Goal: Communication & Community: Answer question/provide support

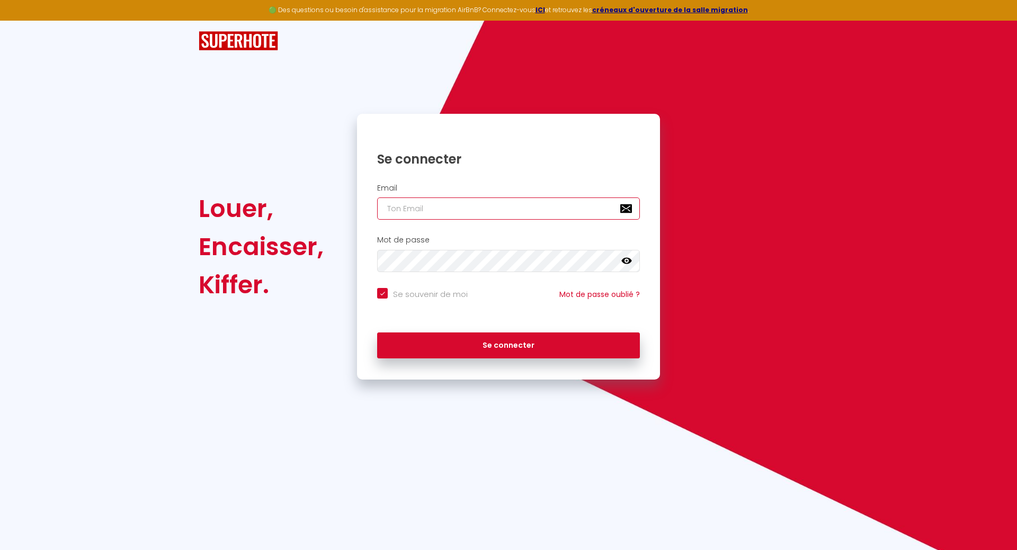
click at [402, 211] on input "email" at bounding box center [508, 209] width 263 height 22
type input "S"
checkbox input "true"
type input "SE"
checkbox input "true"
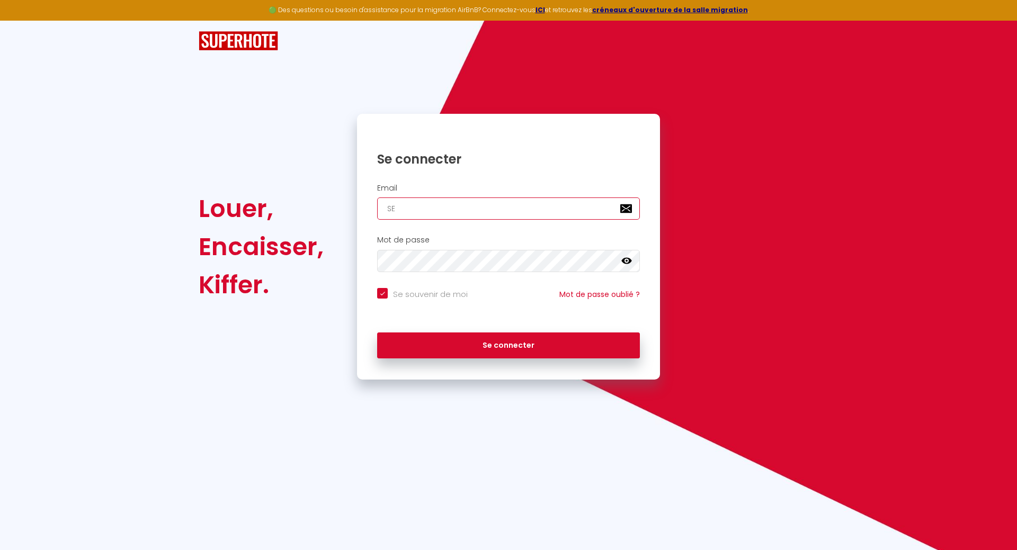
type input "SER"
checkbox input "true"
type input "SERG"
checkbox input "true"
type input "[PERSON_NAME]"
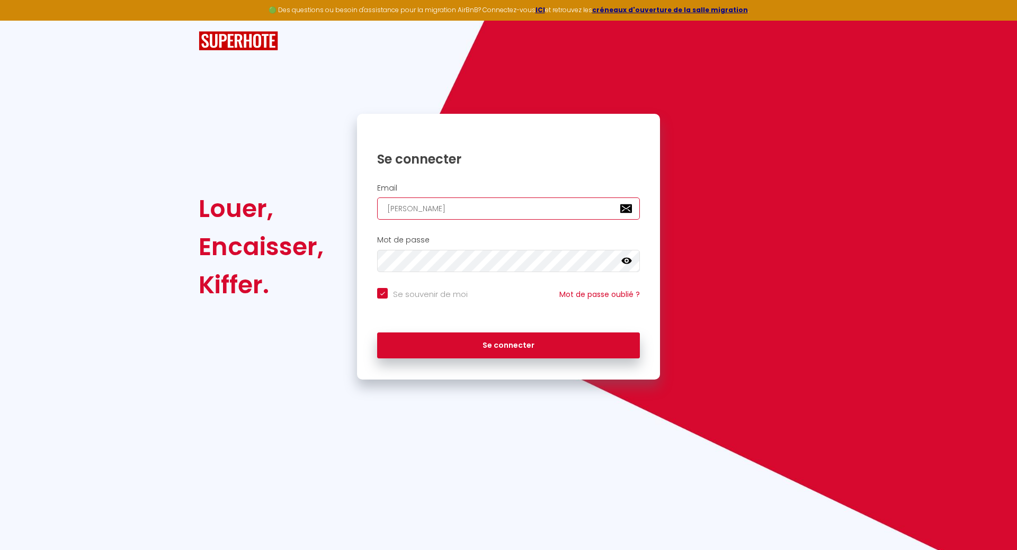
checkbox input "true"
type input "[PERSON_NAME]."
checkbox input "true"
type input "[PERSON_NAME].D"
checkbox input "true"
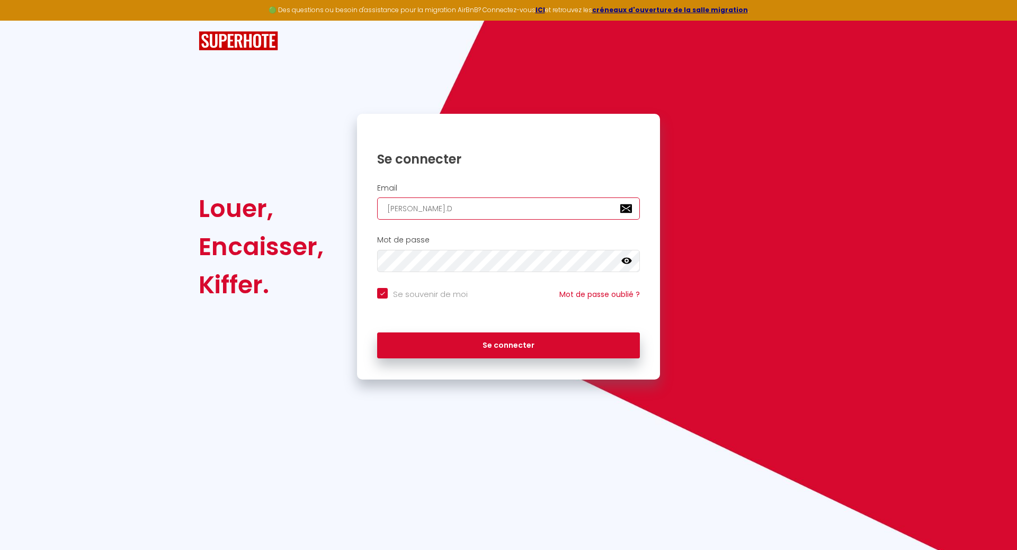
type input "[PERSON_NAME].DR"
checkbox input "true"
type input "[PERSON_NAME].DRE"
checkbox input "true"
type input "[PERSON_NAME].DRES"
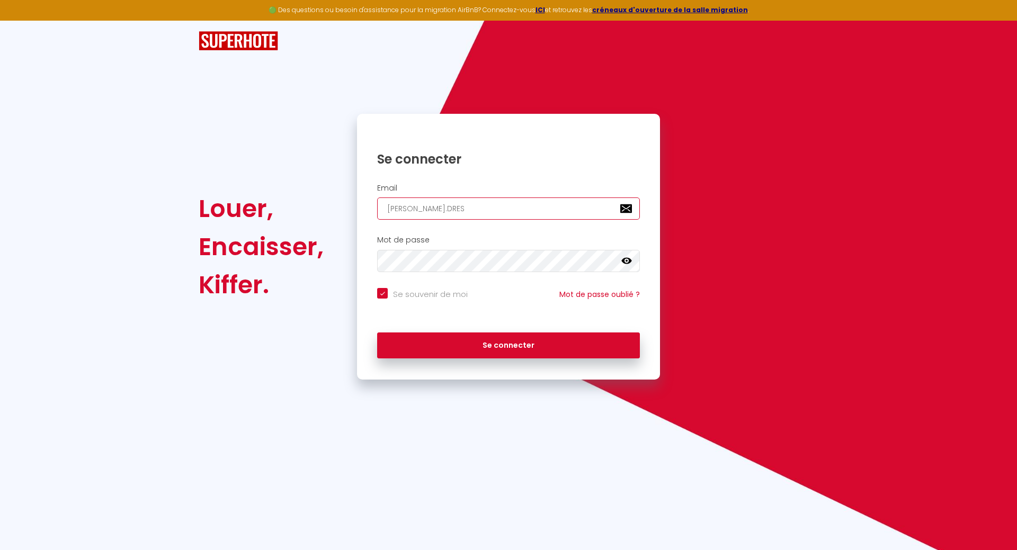
checkbox input "true"
type input "[PERSON_NAME].DRESE"
checkbox input "true"
type input "[PERSON_NAME].[PERSON_NAME]"
checkbox input "true"
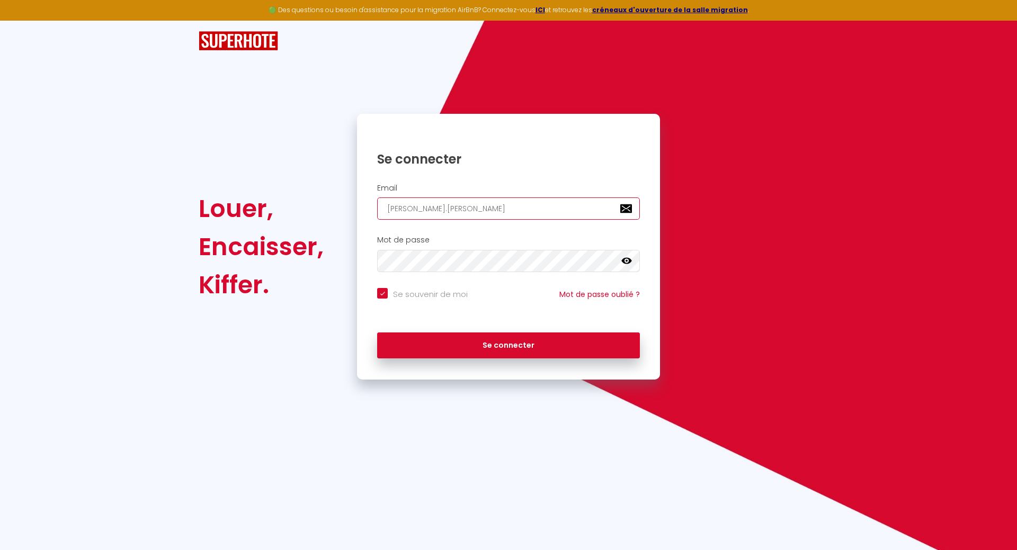
type input "[PERSON_NAME].DRESENS"
checkbox input "true"
type input "[PERSON_NAME].DRESENS@"
checkbox input "true"
type input "[PERSON_NAME]"
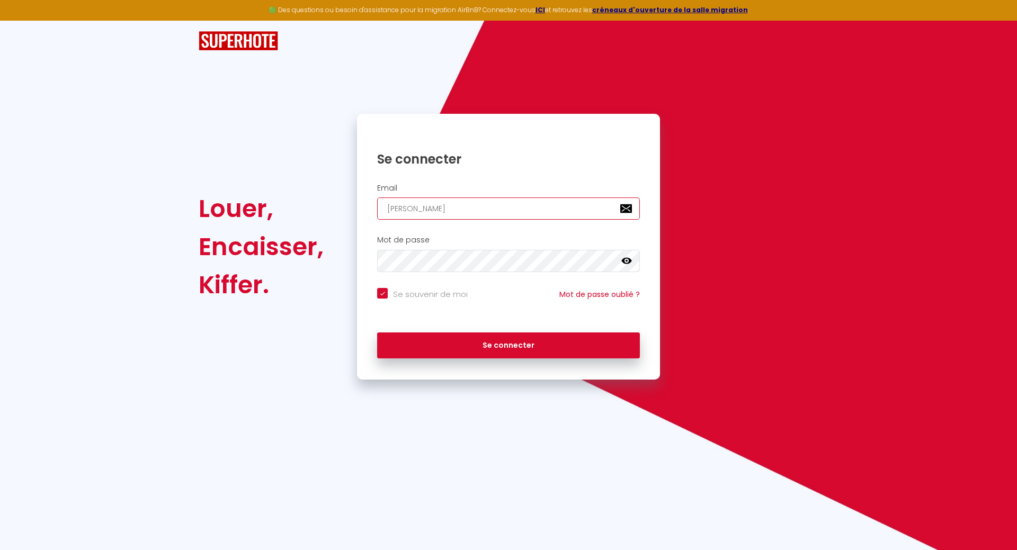
checkbox input "true"
type input "[PERSON_NAME]"
checkbox input "true"
type input "[PERSON_NAME]"
checkbox input "true"
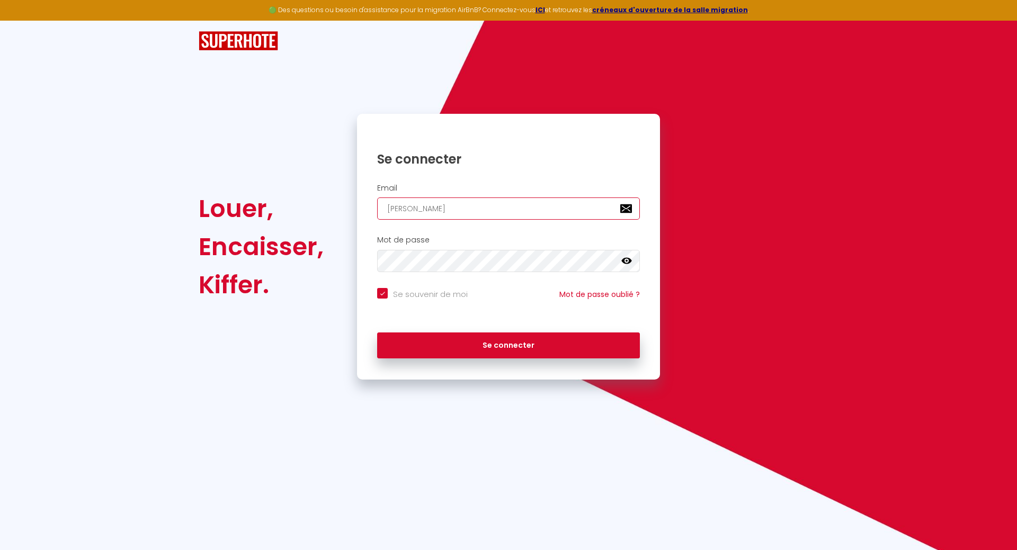
type input "[PERSON_NAME]"
checkbox input "true"
type input "[PERSON_NAME]"
checkbox input "true"
type input "[PERSON_NAME]."
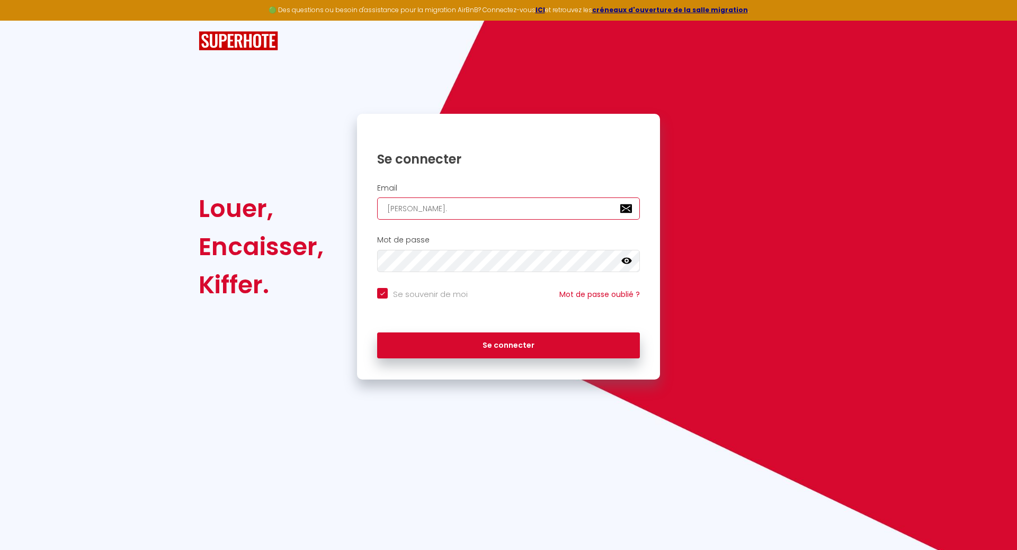
checkbox input "true"
type input "[PERSON_NAME]"
checkbox input "true"
type input "[PERSON_NAME][EMAIL_ADDRESS][DOMAIN_NAME]"
checkbox input "true"
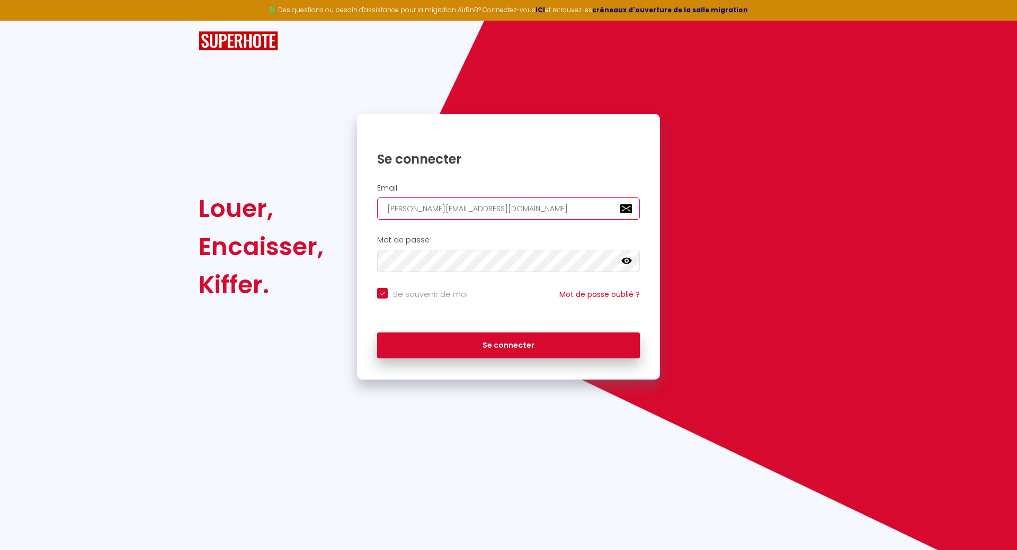
type input "[PERSON_NAME][EMAIL_ADDRESS][DOMAIN_NAME]"
checkbox input "true"
type input "[PERSON_NAME][EMAIL_ADDRESS][DOMAIN_NAME]"
click at [385, 299] on input "Se souvenir de moi" at bounding box center [422, 293] width 91 height 11
checkbox input "false"
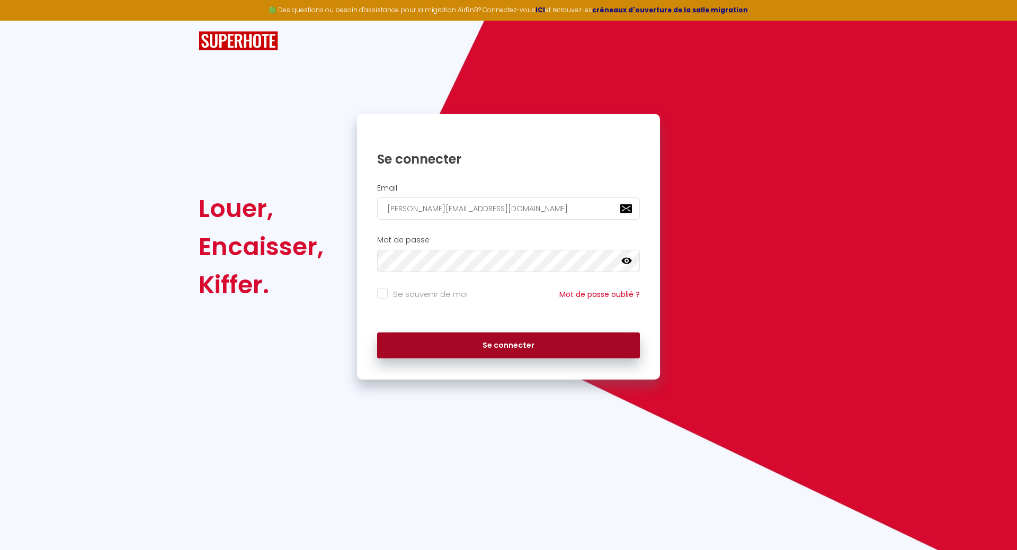
click at [508, 350] on button "Se connecter" at bounding box center [508, 346] width 263 height 26
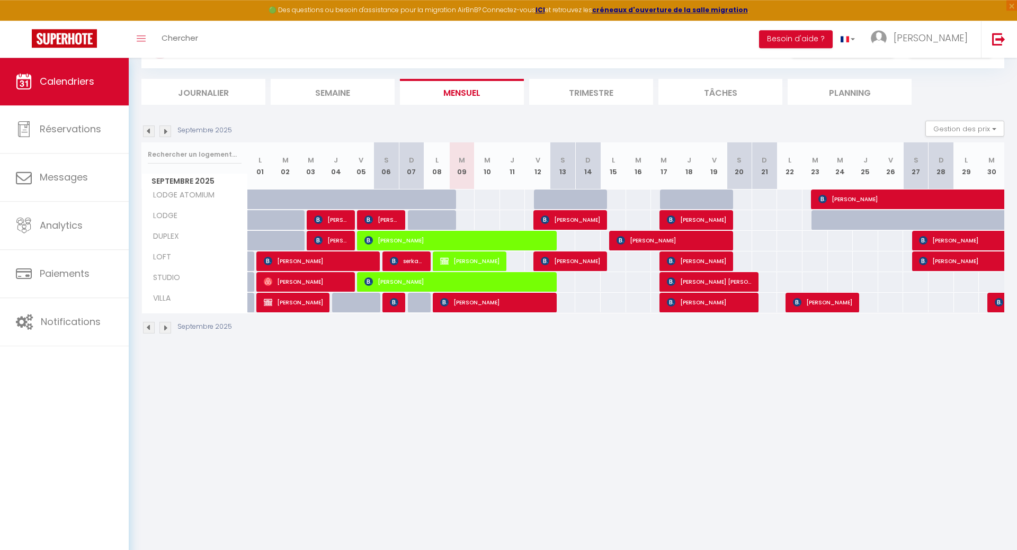
scroll to position [58, 0]
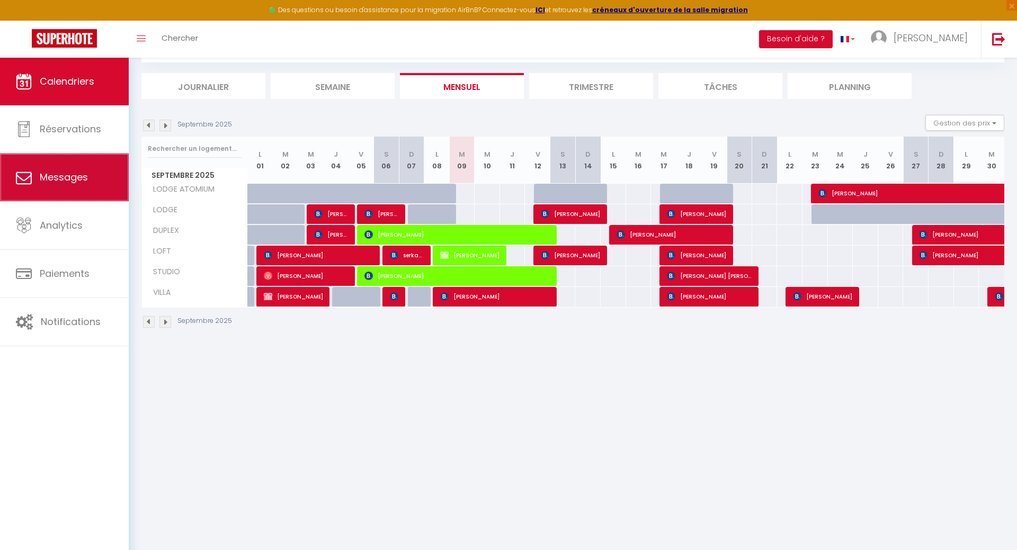
click at [55, 184] on span "Messages" at bounding box center [64, 177] width 48 height 13
select select "message"
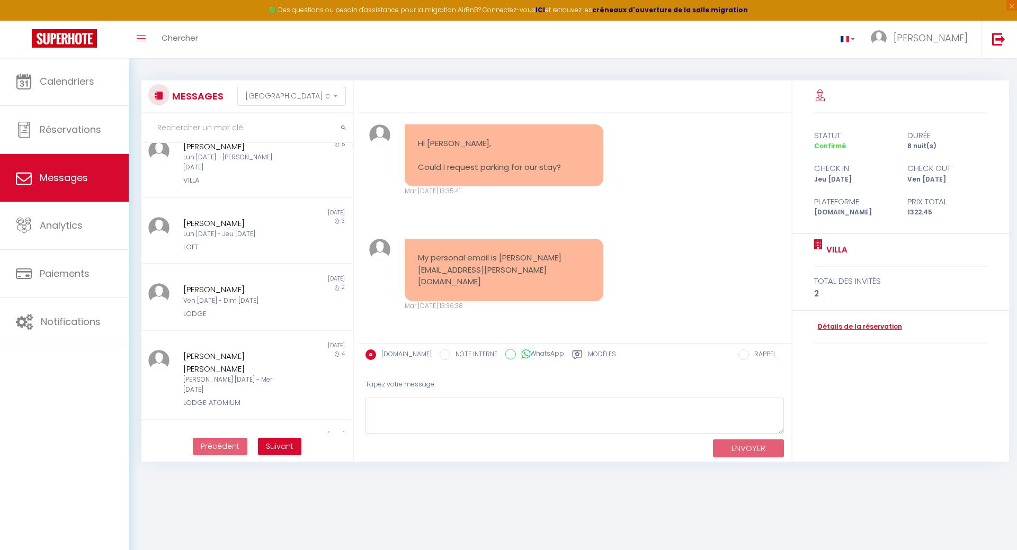
scroll to position [382, 0]
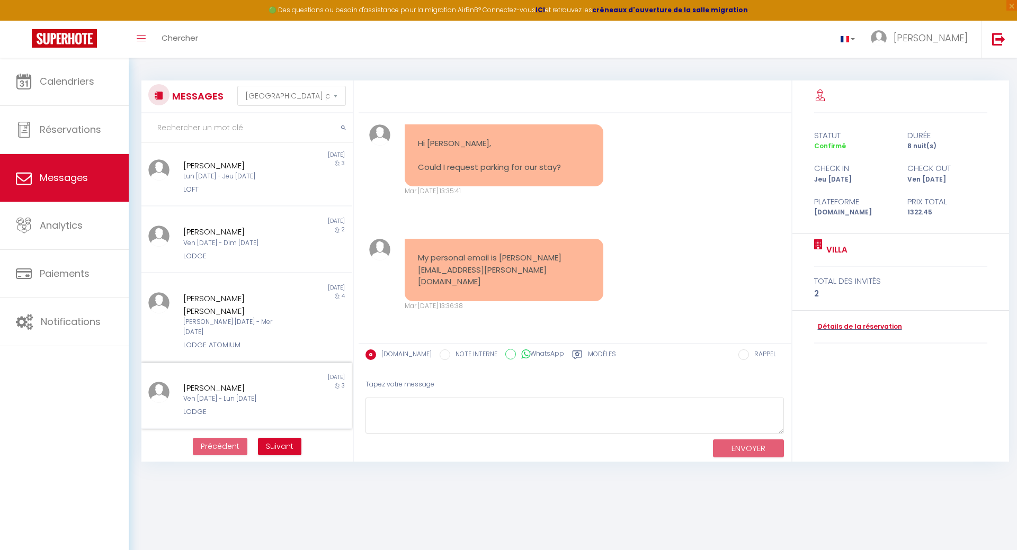
click at [253, 382] on div "[PERSON_NAME]" at bounding box center [237, 388] width 109 height 13
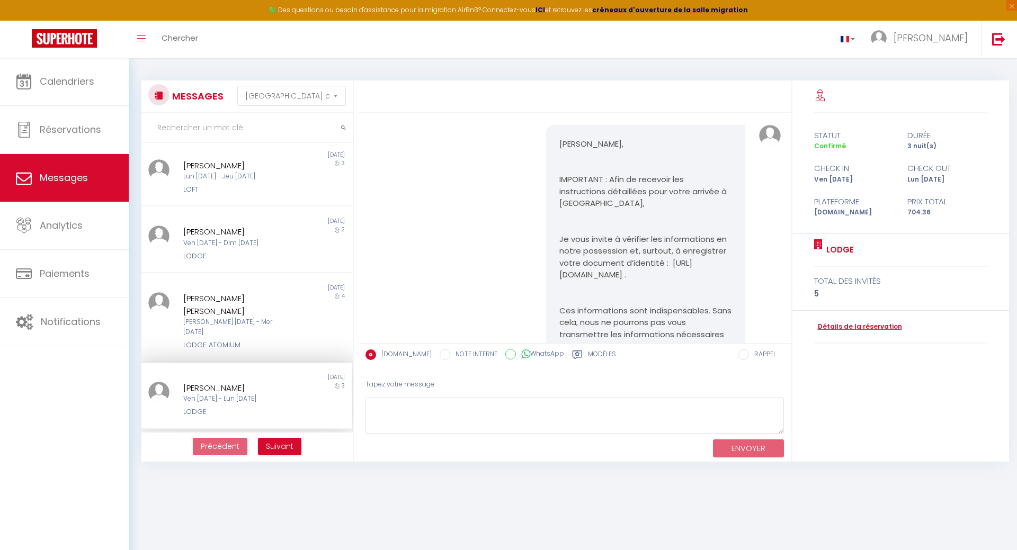
scroll to position [1674, 0]
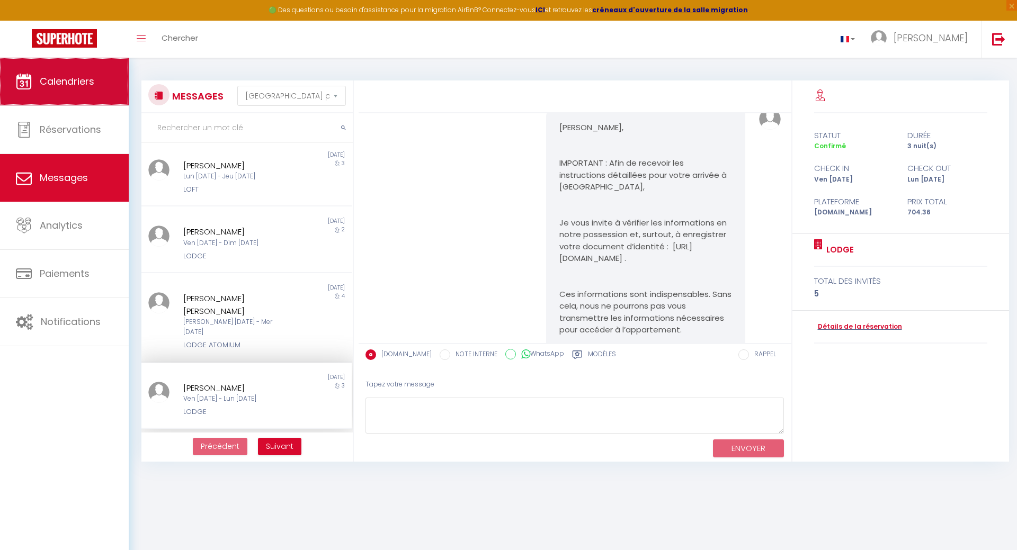
click at [70, 74] on link "Calendriers" at bounding box center [64, 82] width 129 height 48
